Goal: Information Seeking & Learning: Learn about a topic

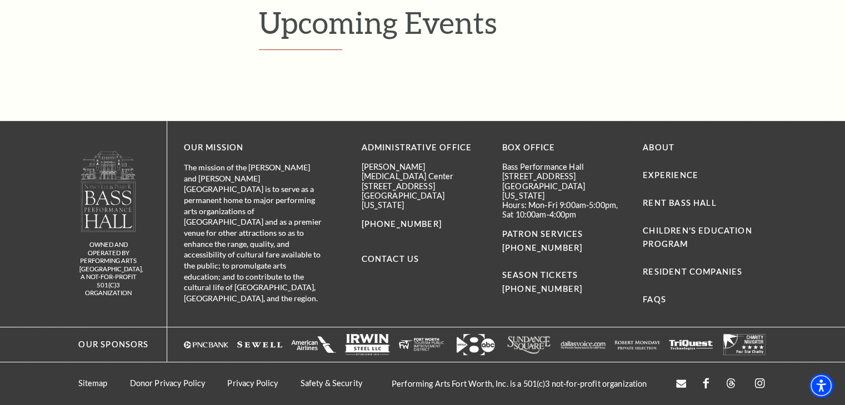
scroll to position [358, 0]
click at [669, 243] on link "Children's Education Program" at bounding box center [697, 237] width 109 height 23
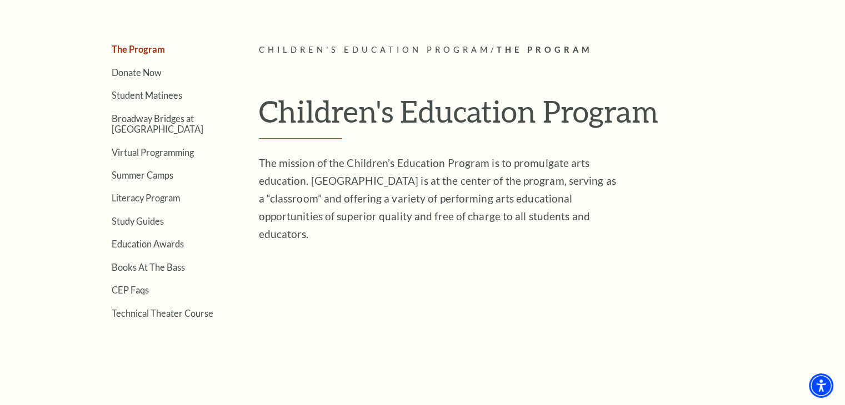
scroll to position [254, 0]
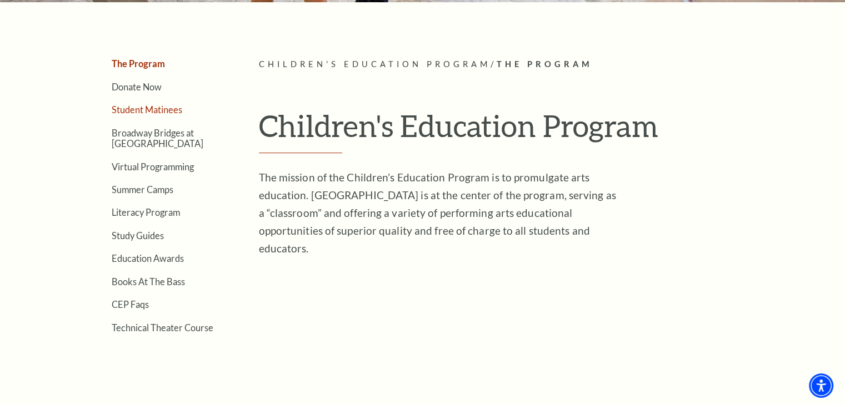
click at [159, 110] on link "Student Matinees" at bounding box center [147, 109] width 71 height 11
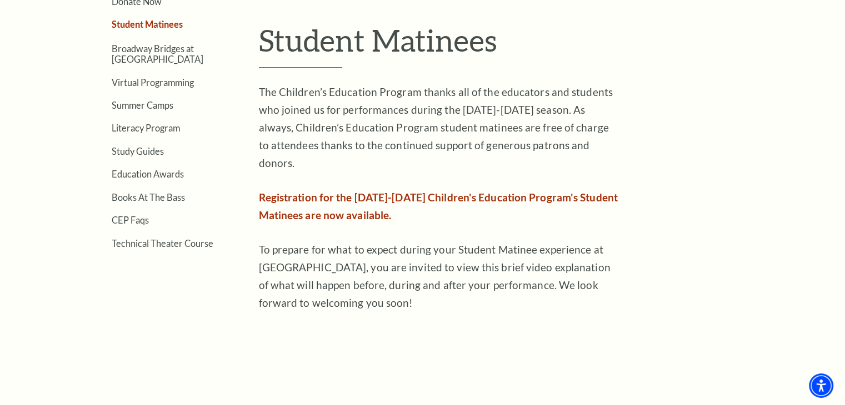
scroll to position [327, 0]
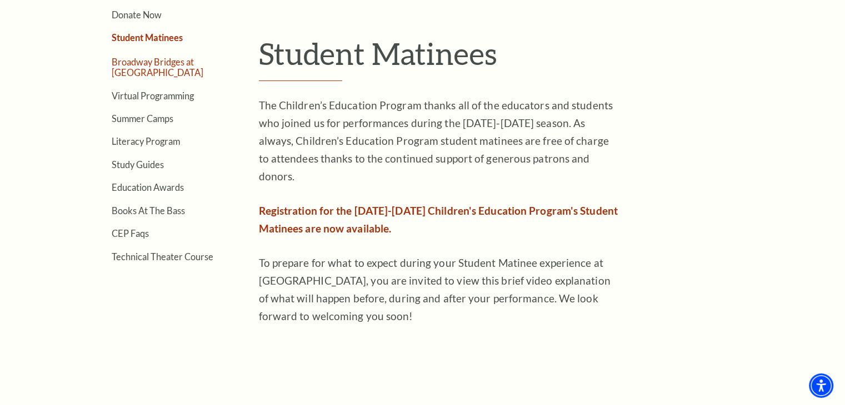
click at [146, 67] on link "Broadway Bridges at [GEOGRAPHIC_DATA]" at bounding box center [158, 67] width 92 height 21
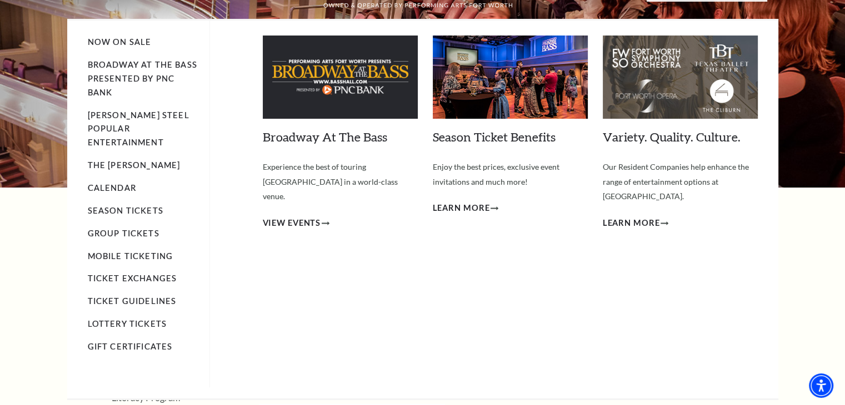
scroll to position [71, 0]
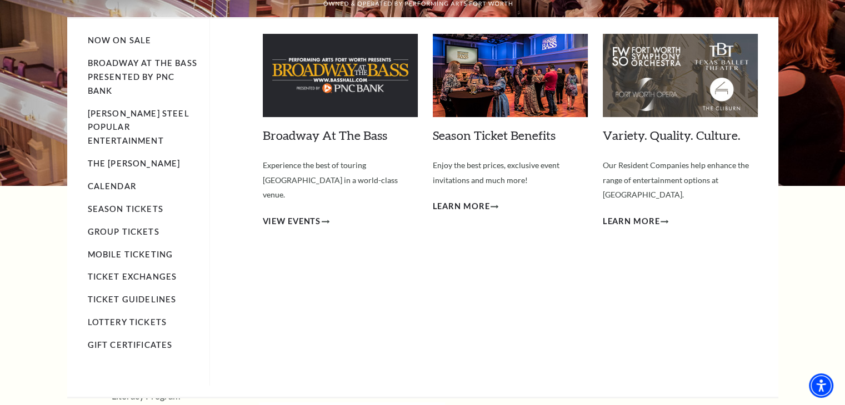
click at [327, 144] on div "Broadway At The Bass Experience the best of touring Broadway in a world-class v…" at bounding box center [340, 193] width 155 height 319
click at [323, 137] on link "Broadway At The Bass" at bounding box center [325, 135] width 124 height 15
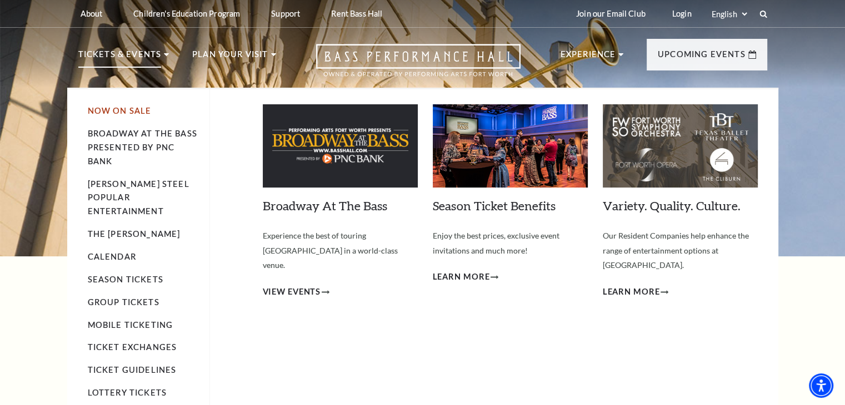
click at [123, 112] on link "Now On Sale" at bounding box center [120, 110] width 64 height 9
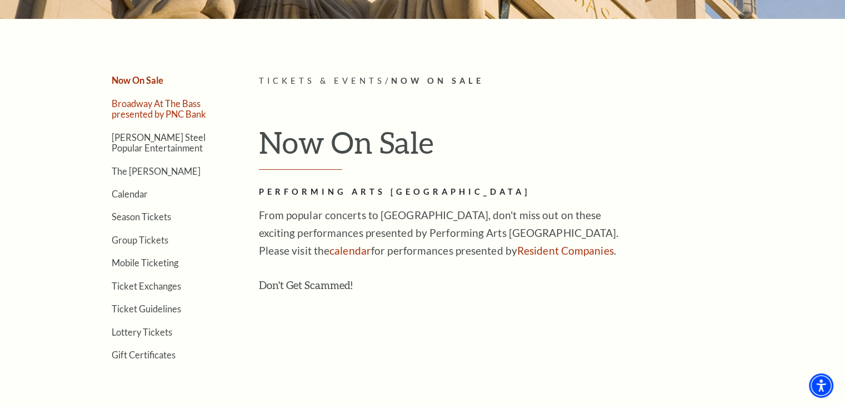
scroll to position [237, 0]
click at [173, 117] on link "Broadway At The Bass presented by PNC Bank" at bounding box center [159, 109] width 94 height 21
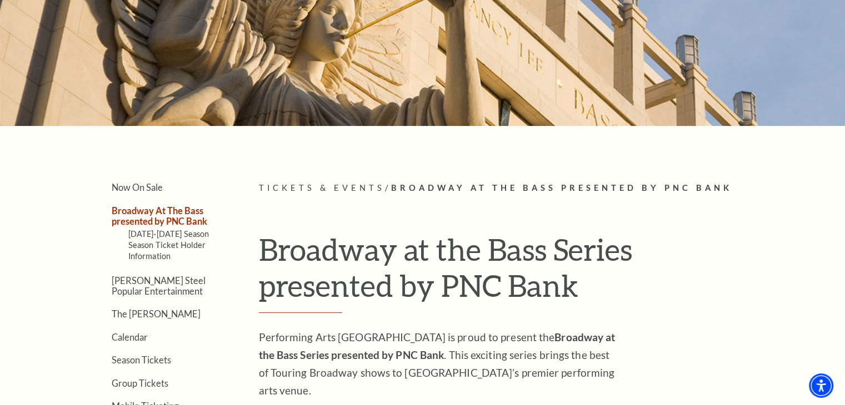
scroll to position [133, 0]
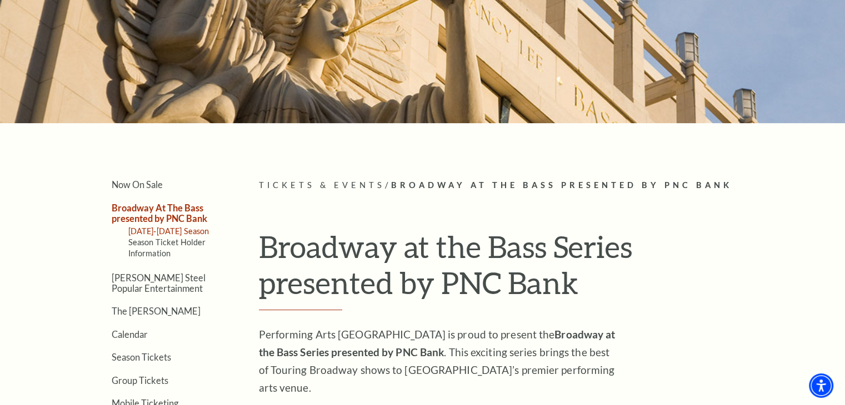
click at [161, 229] on link "[DATE]-[DATE] Season" at bounding box center [168, 231] width 81 height 9
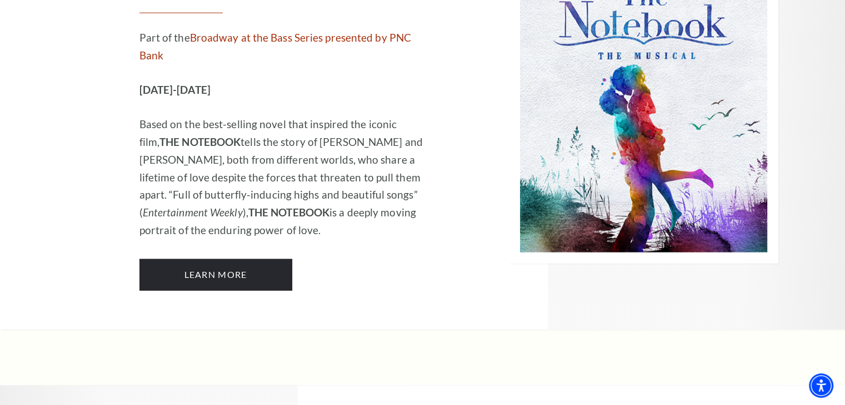
scroll to position [7171, 0]
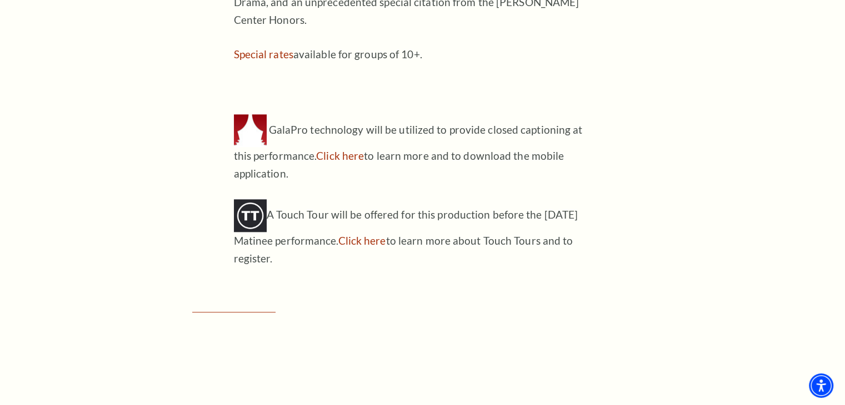
scroll to position [1249, 0]
